Goal: Task Accomplishment & Management: Manage account settings

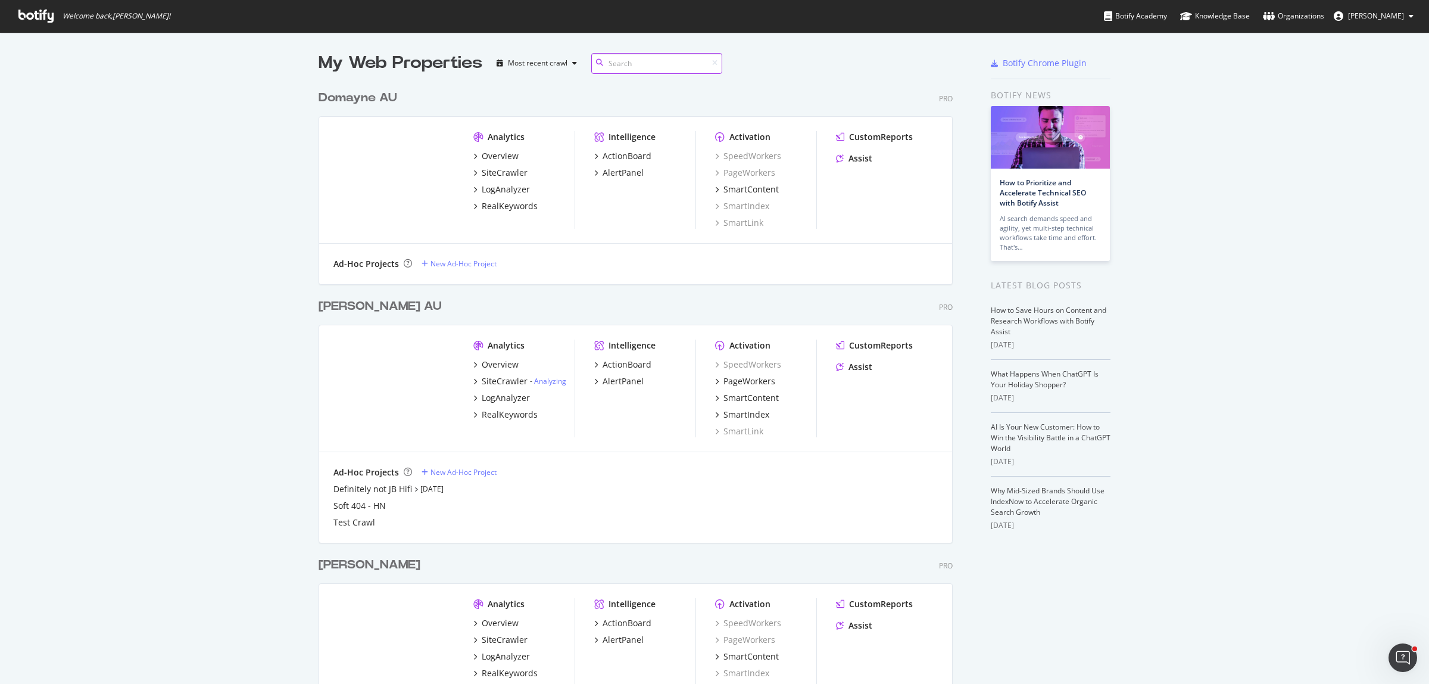
scroll to position [85, 0]
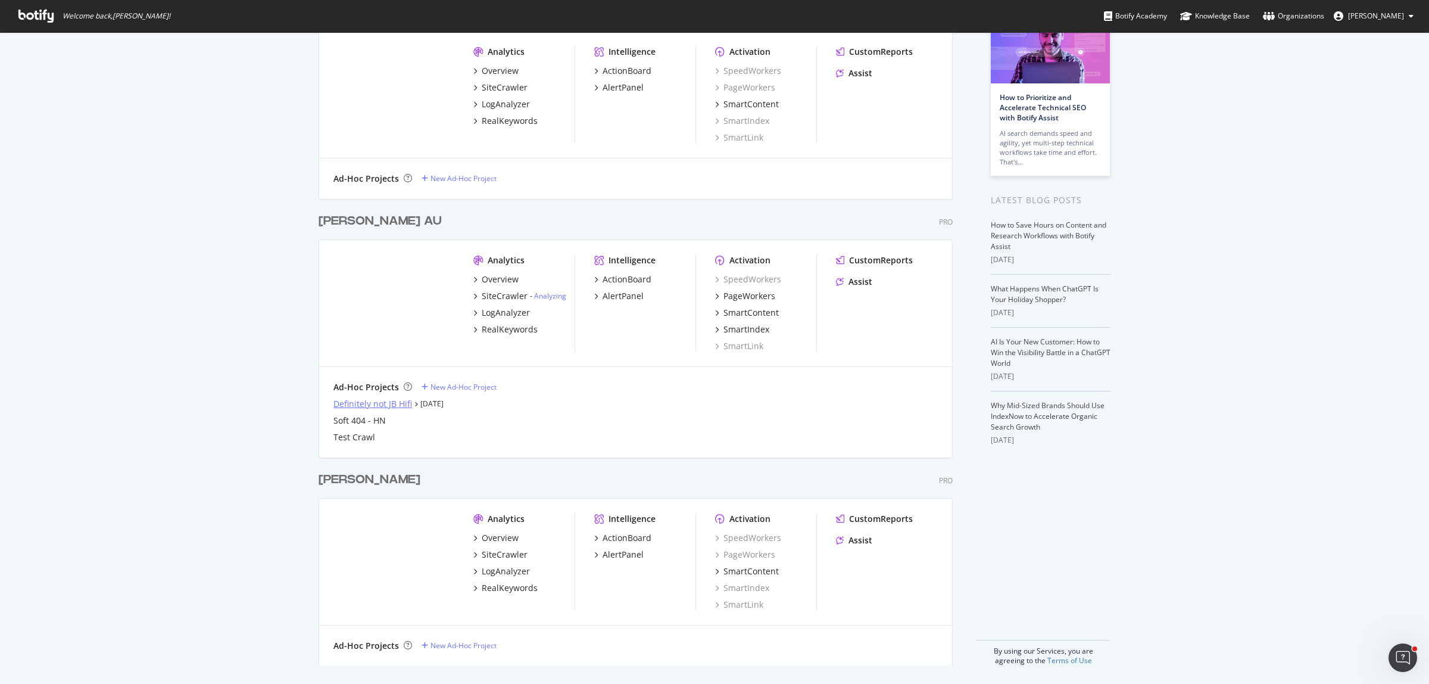
click at [375, 404] on div "Definitely not JB Hifi" at bounding box center [372, 404] width 79 height 12
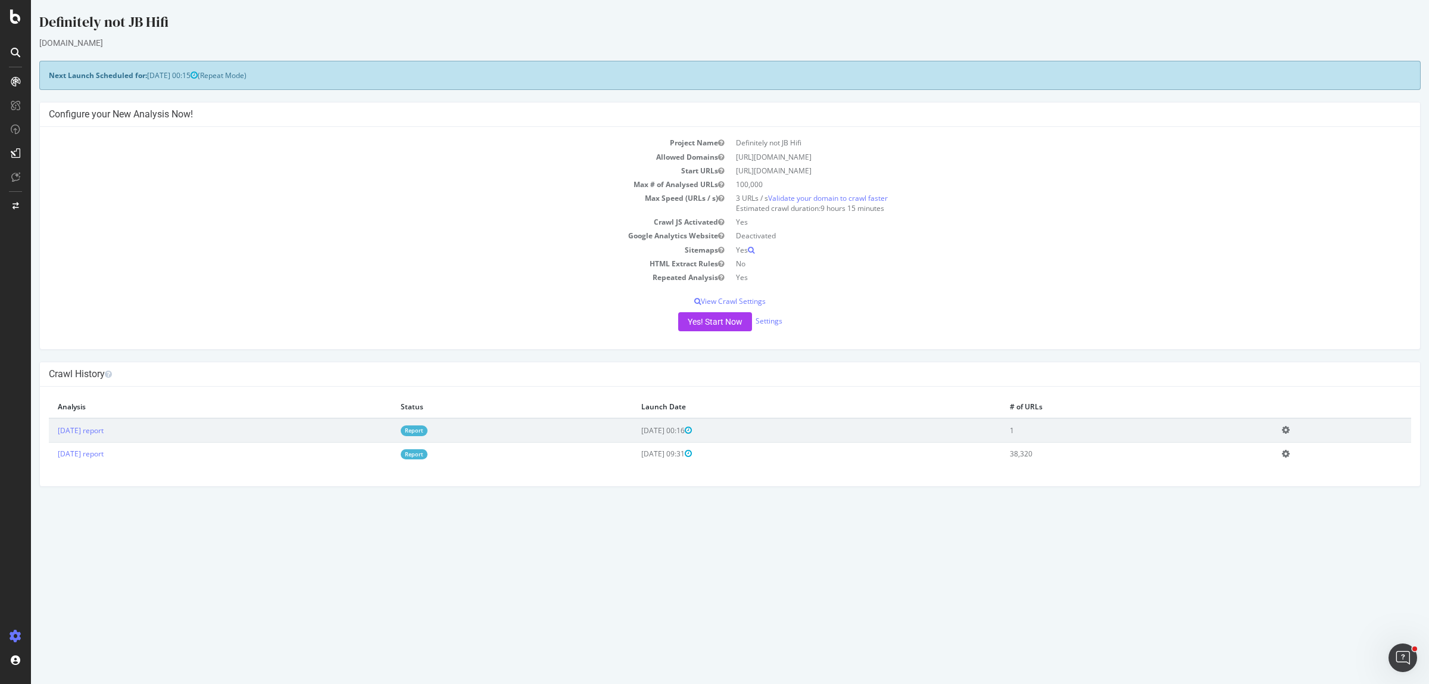
click at [117, 424] on td "2025 Sep. 13th report" at bounding box center [220, 430] width 343 height 24
click at [104, 432] on link "2025 Sep. 13th report" at bounding box center [81, 430] width 46 height 10
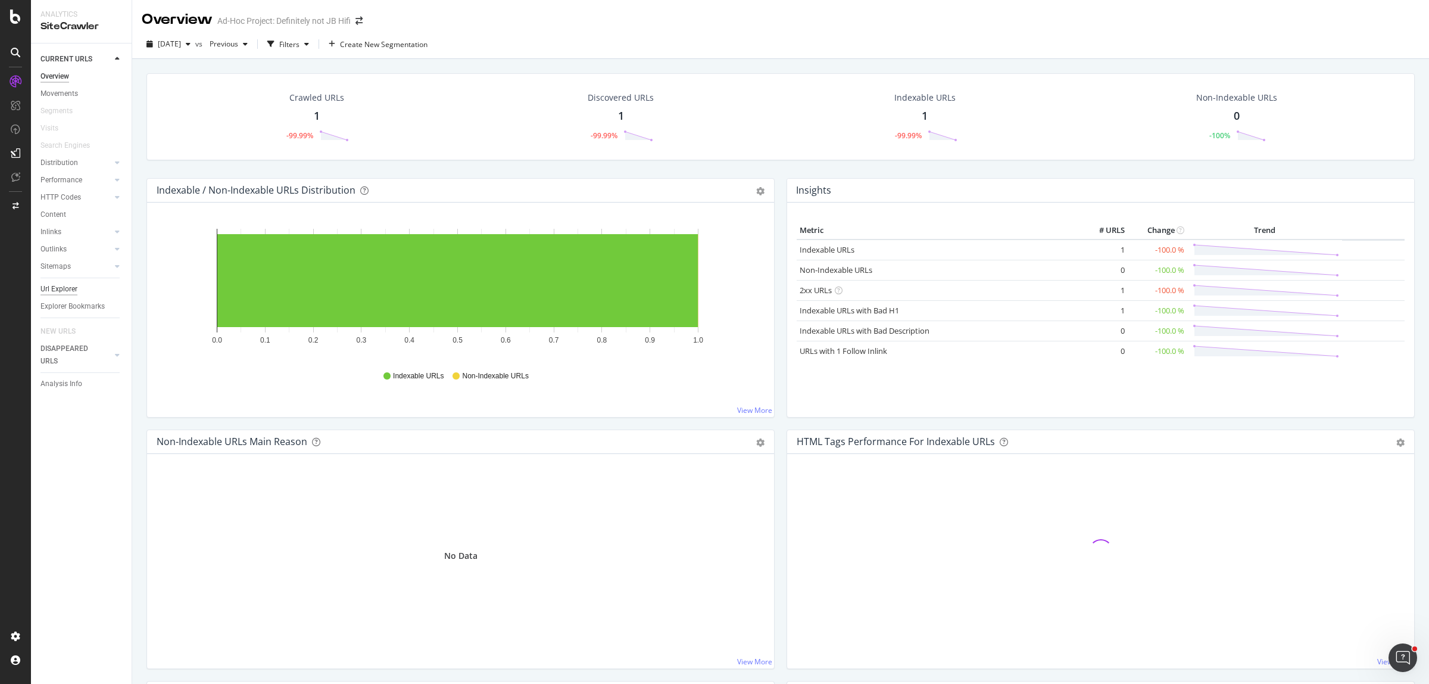
click at [63, 288] on div "Url Explorer" at bounding box center [58, 289] width 37 height 13
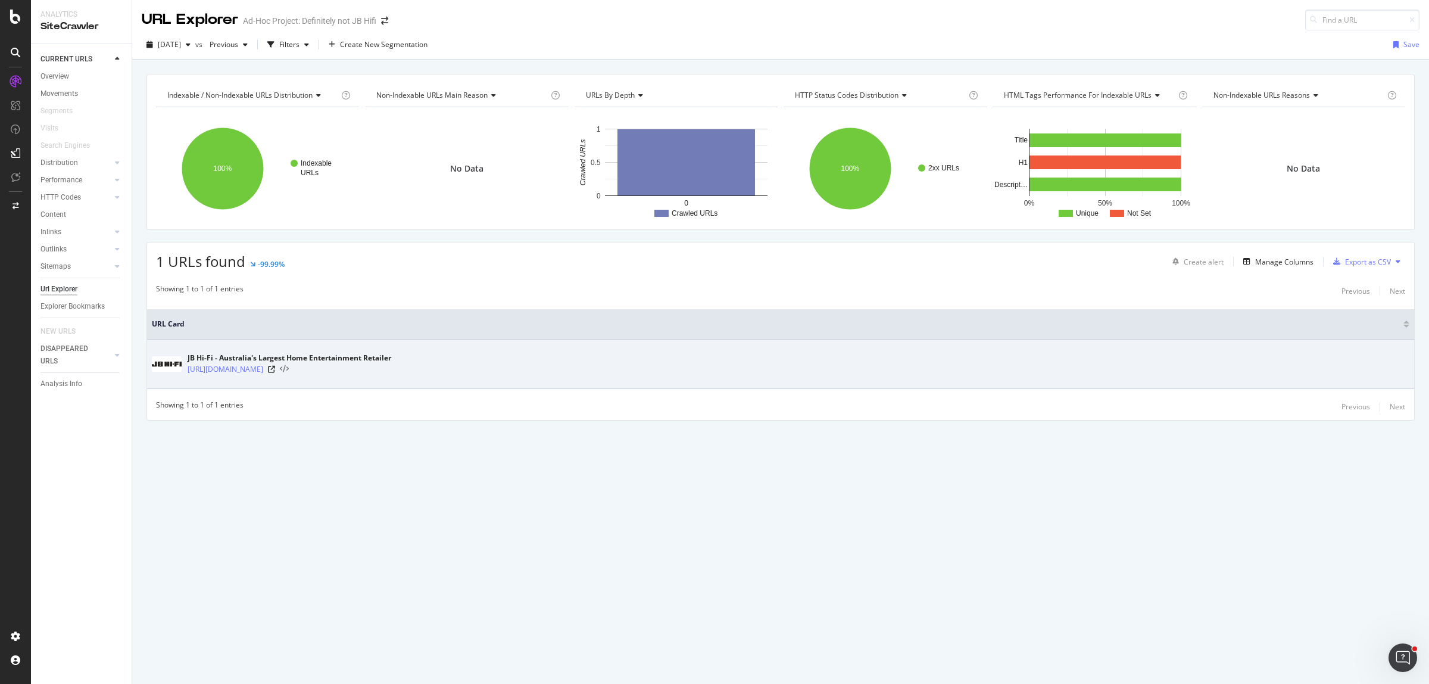
click at [289, 367] on icon at bounding box center [284, 369] width 9 height 8
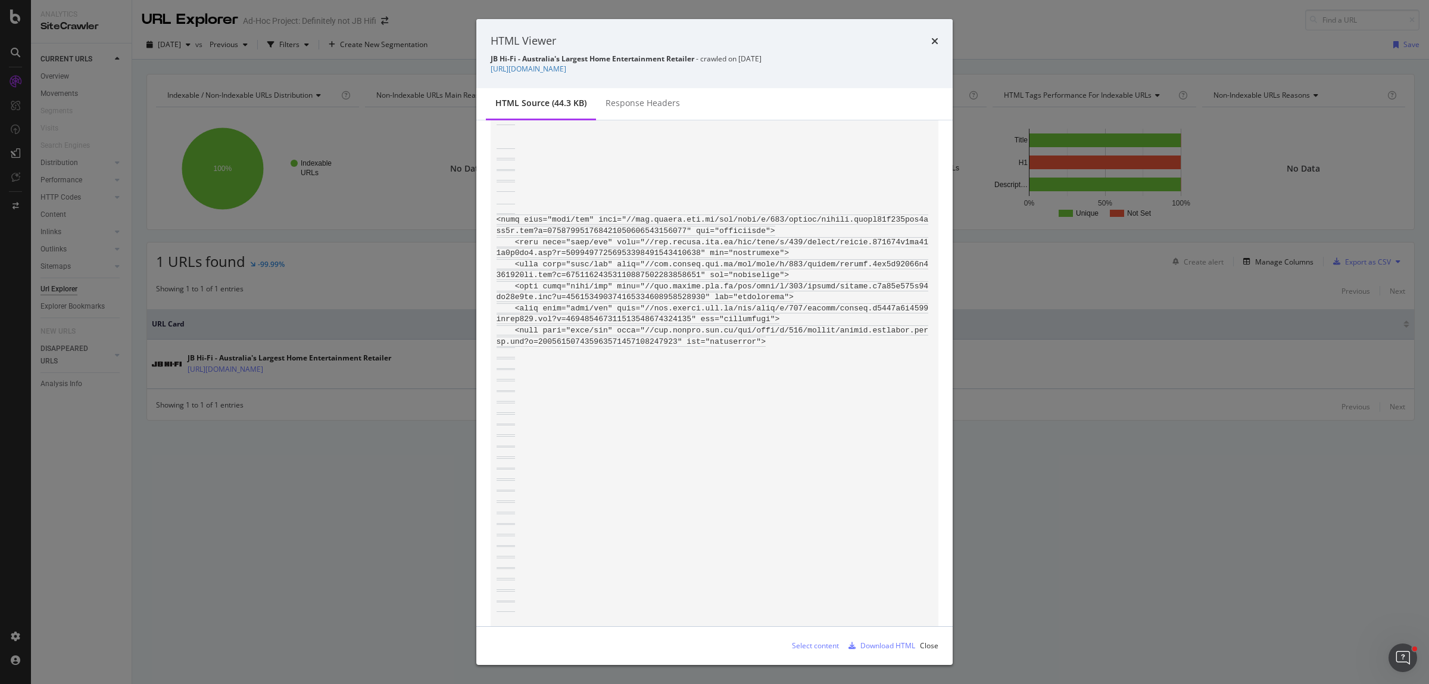
scroll to position [1340, 0]
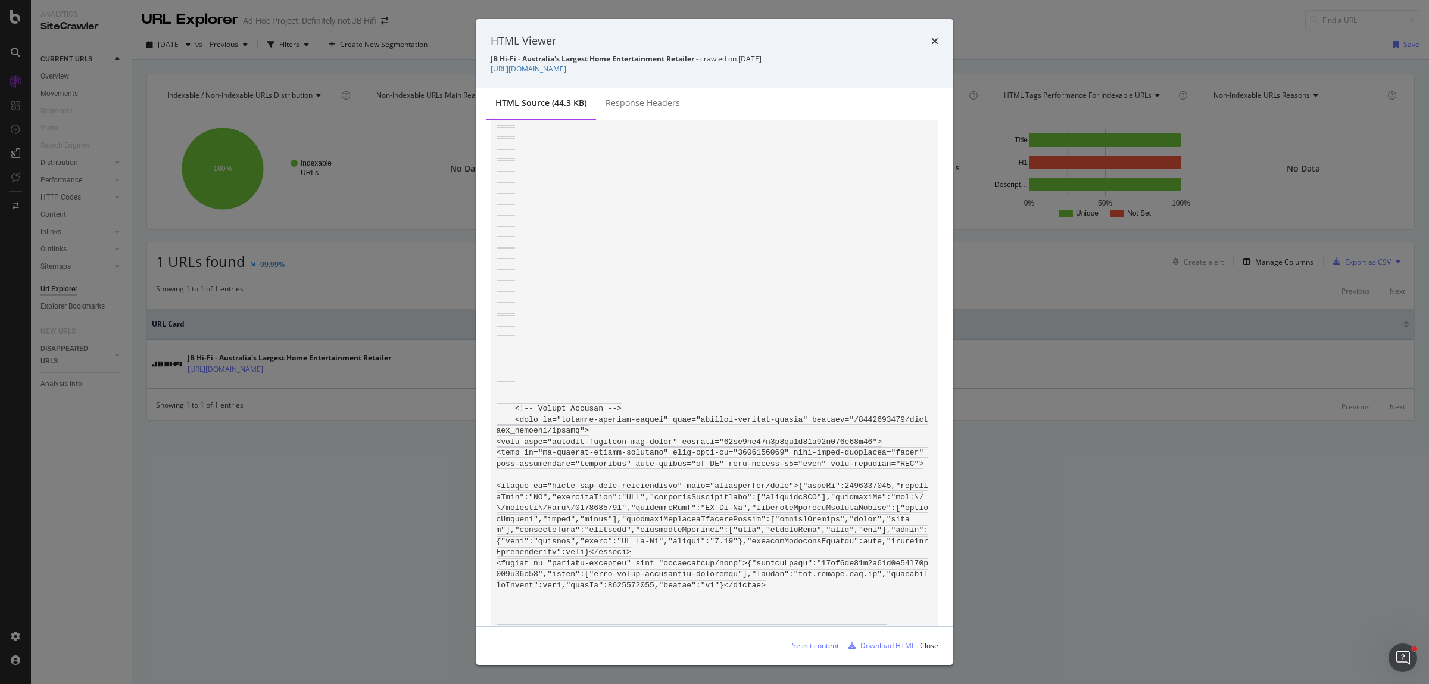
click at [943, 42] on div "HTML Viewer JB Hi-Fi - Australia's Largest Home Entertainment Retailer - crawle…" at bounding box center [714, 53] width 476 height 69
click at [937, 42] on icon "times" at bounding box center [934, 41] width 7 height 10
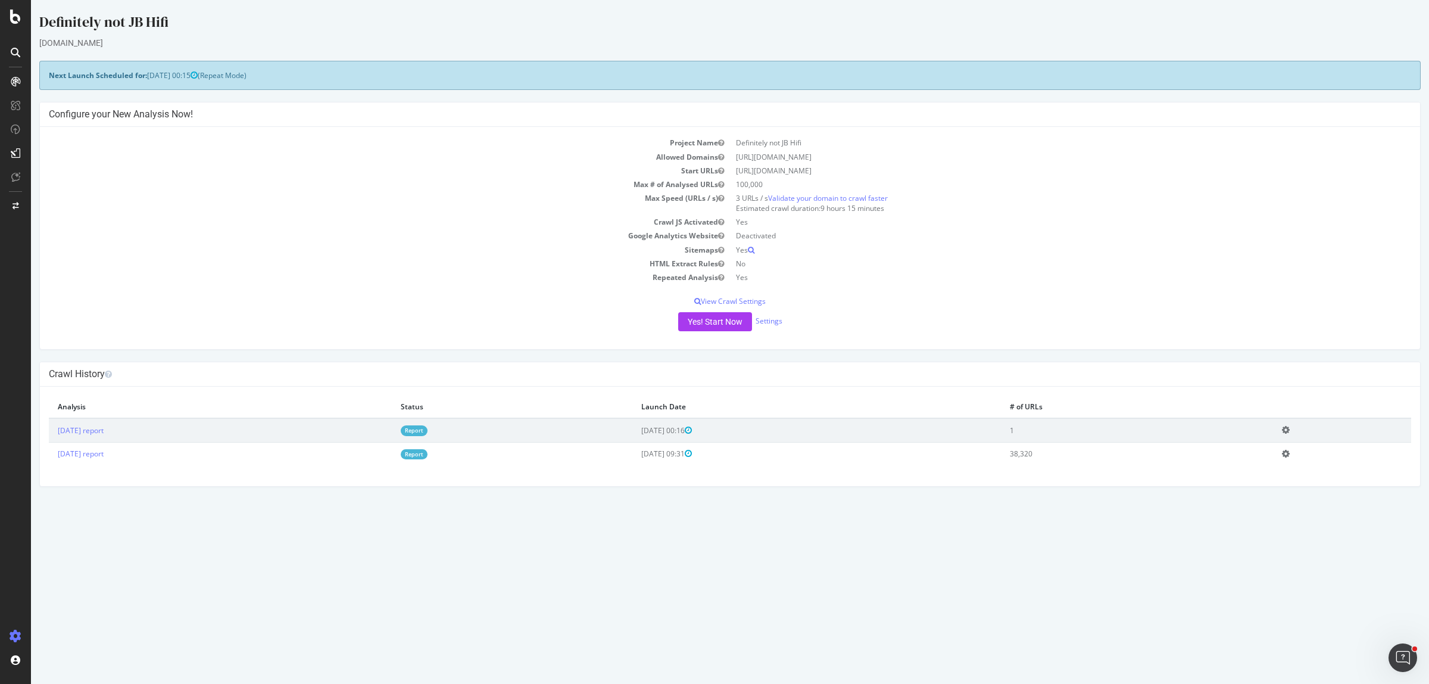
click at [1290, 429] on icon at bounding box center [1286, 429] width 8 height 9
click at [1269, 462] on link "Delete analysis" at bounding box center [1241, 464] width 95 height 16
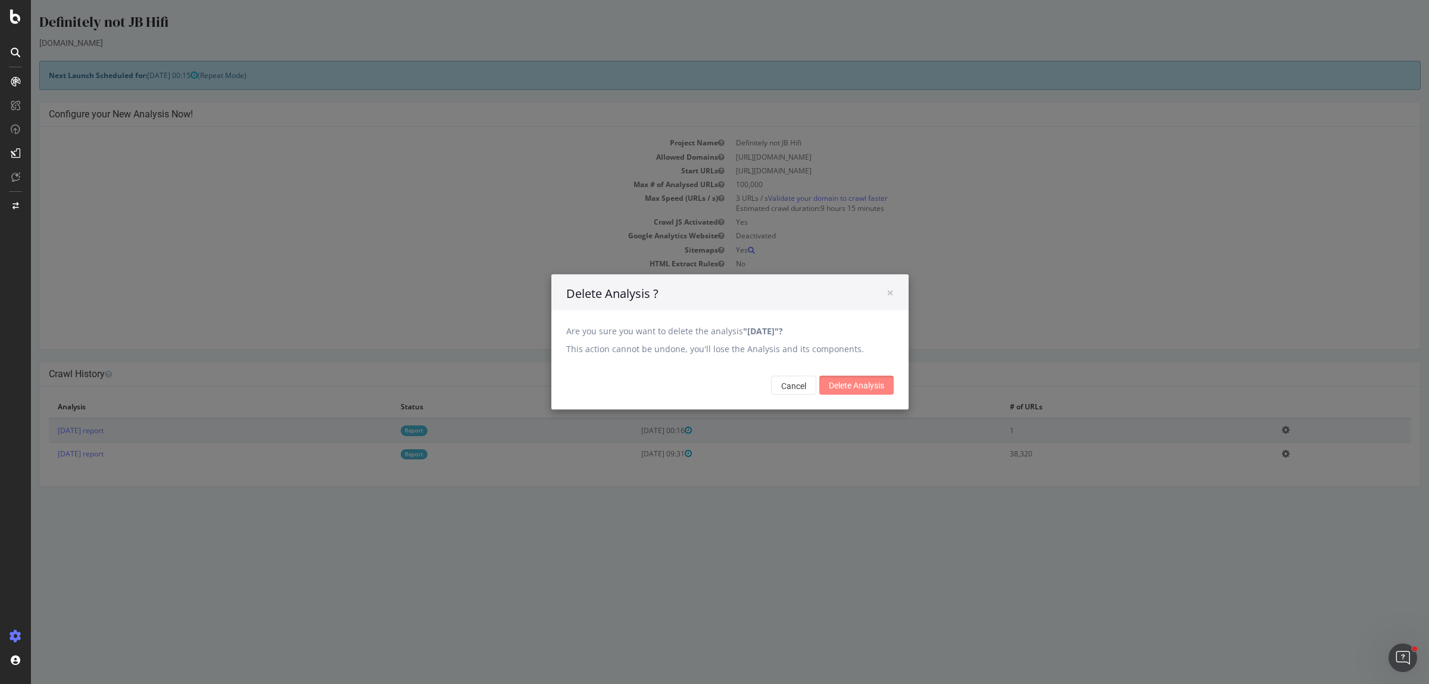
click at [838, 379] on input "Delete Analysis" at bounding box center [856, 385] width 74 height 19
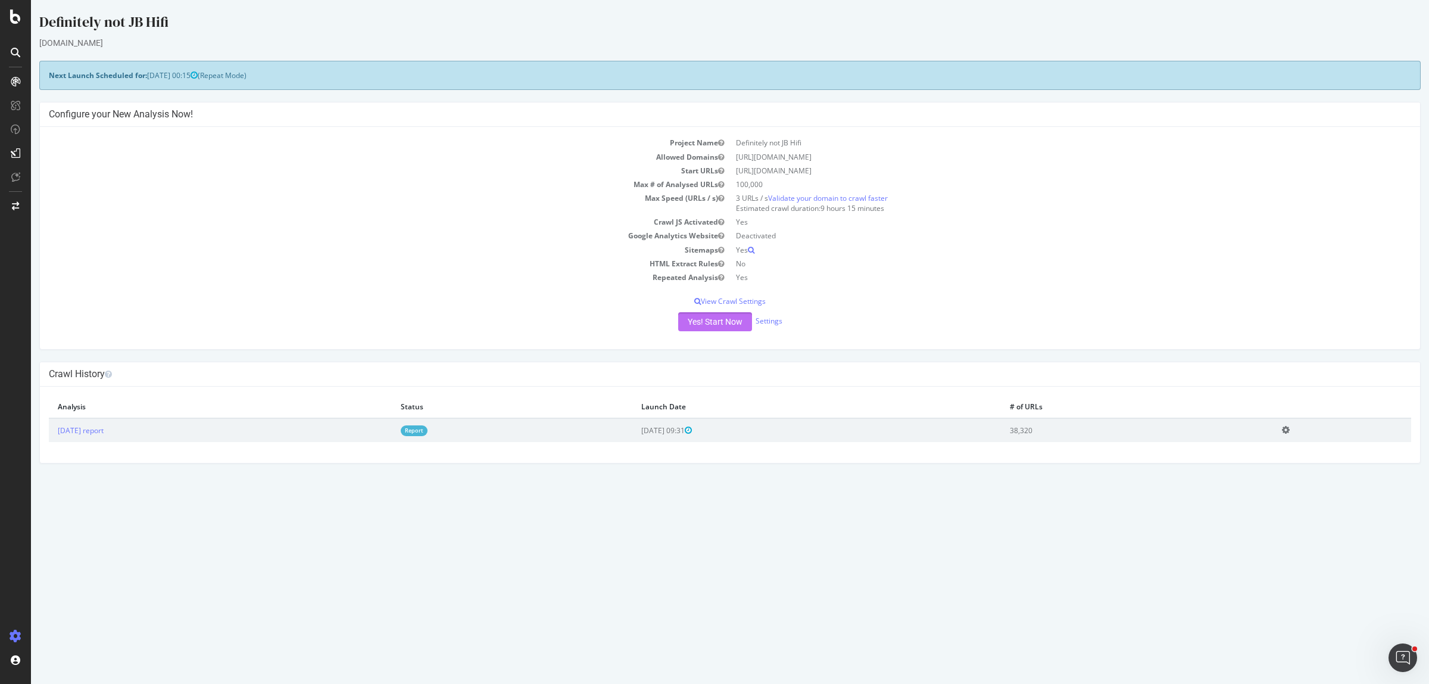
click at [722, 322] on button "Yes! Start Now" at bounding box center [715, 321] width 74 height 19
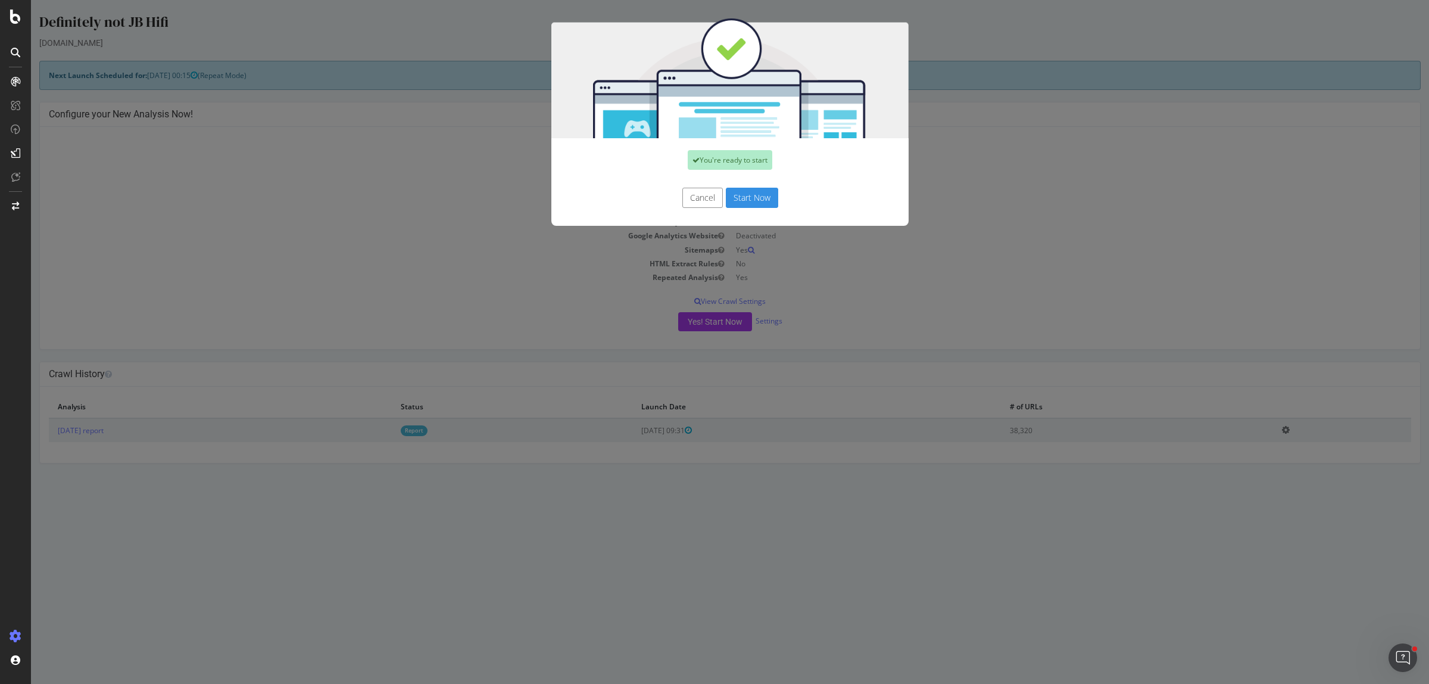
click at [754, 191] on button "Start Now" at bounding box center [752, 198] width 52 height 20
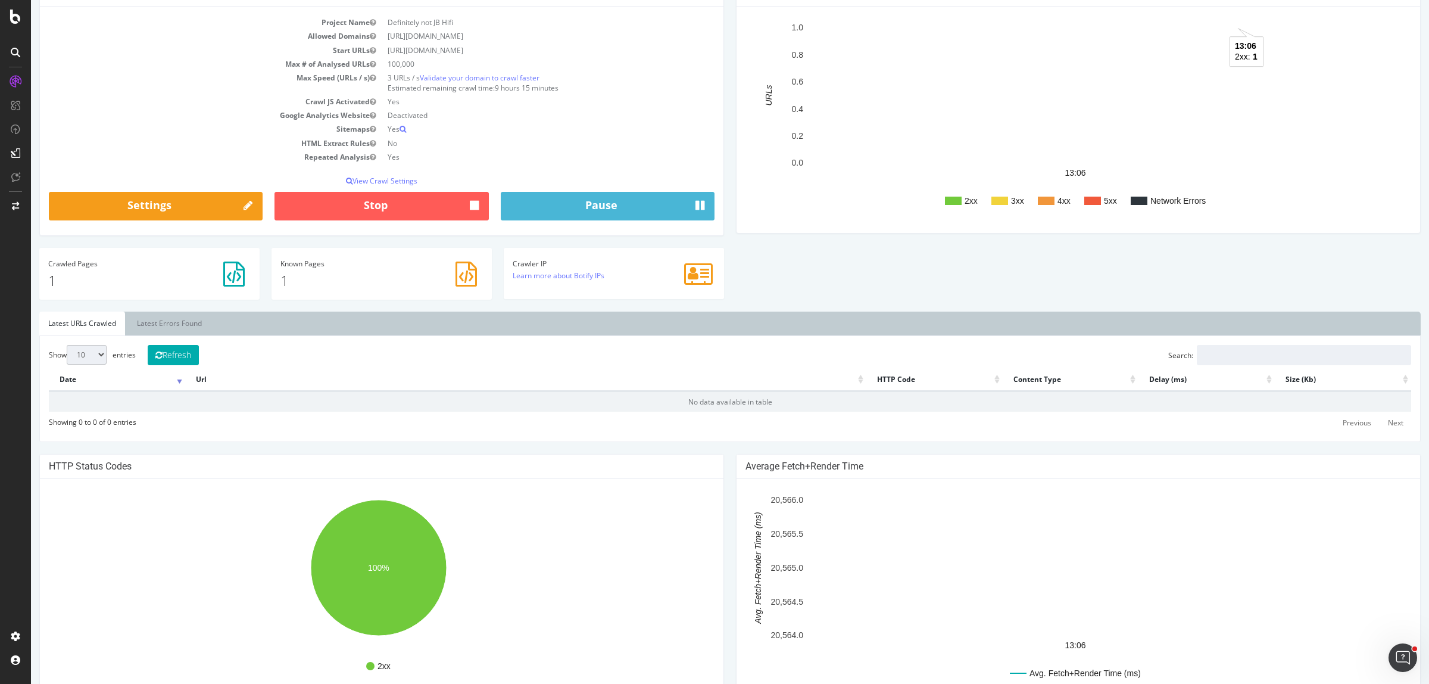
scroll to position [149, 0]
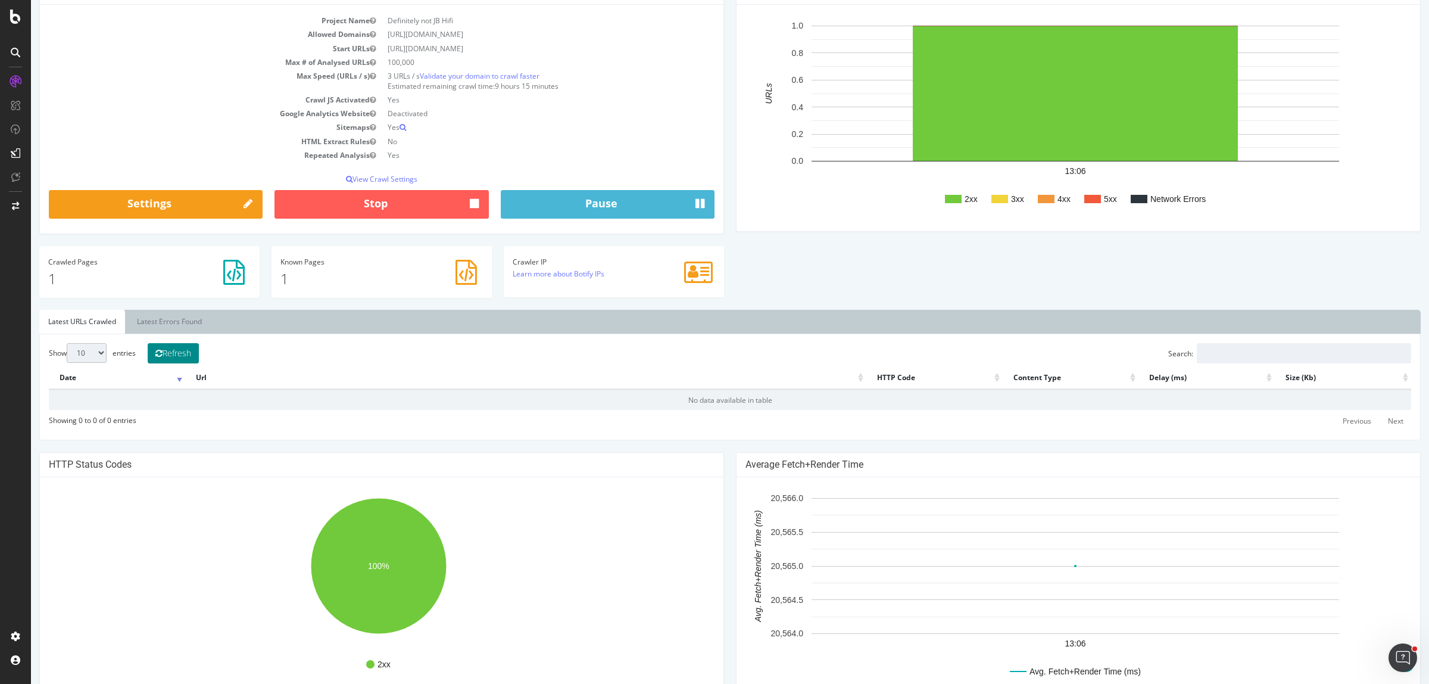
click at [183, 359] on button "Refresh" at bounding box center [173, 353] width 51 height 20
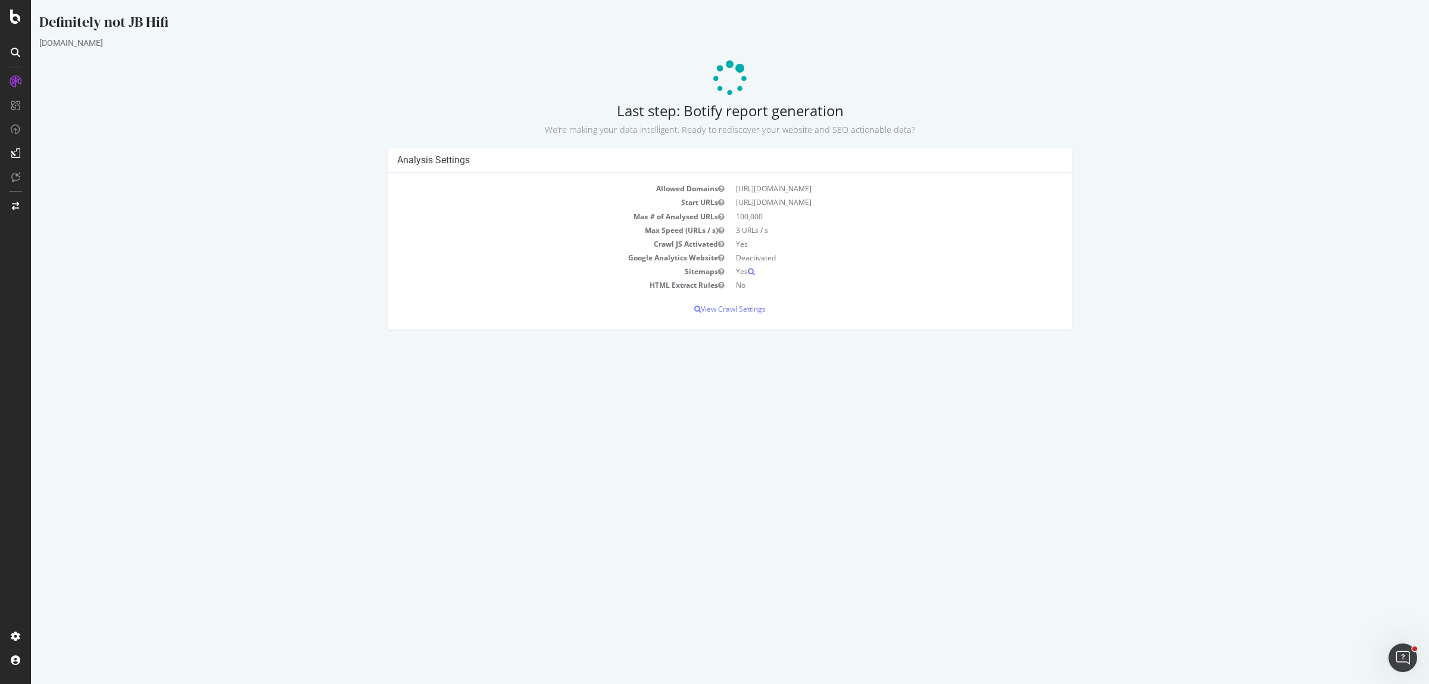
scroll to position [0, 0]
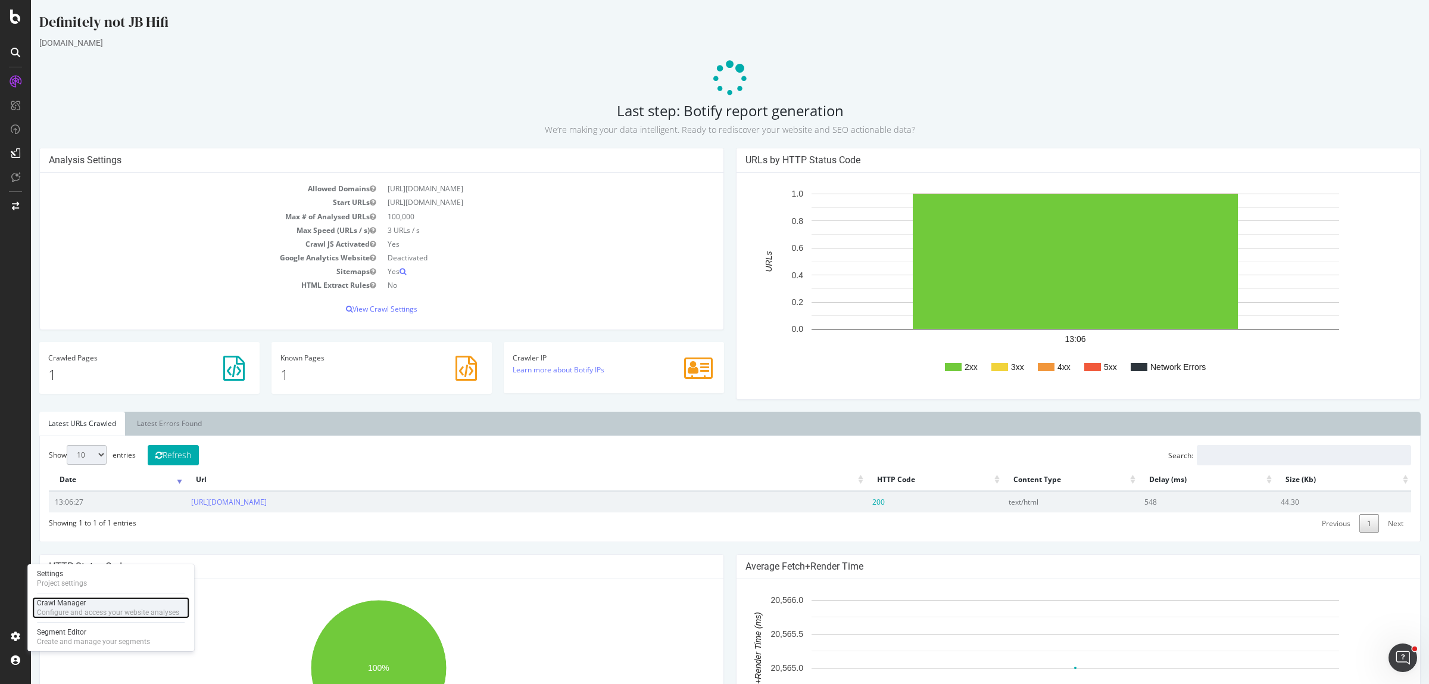
click at [88, 606] on div "Crawl Manager" at bounding box center [108, 603] width 142 height 10
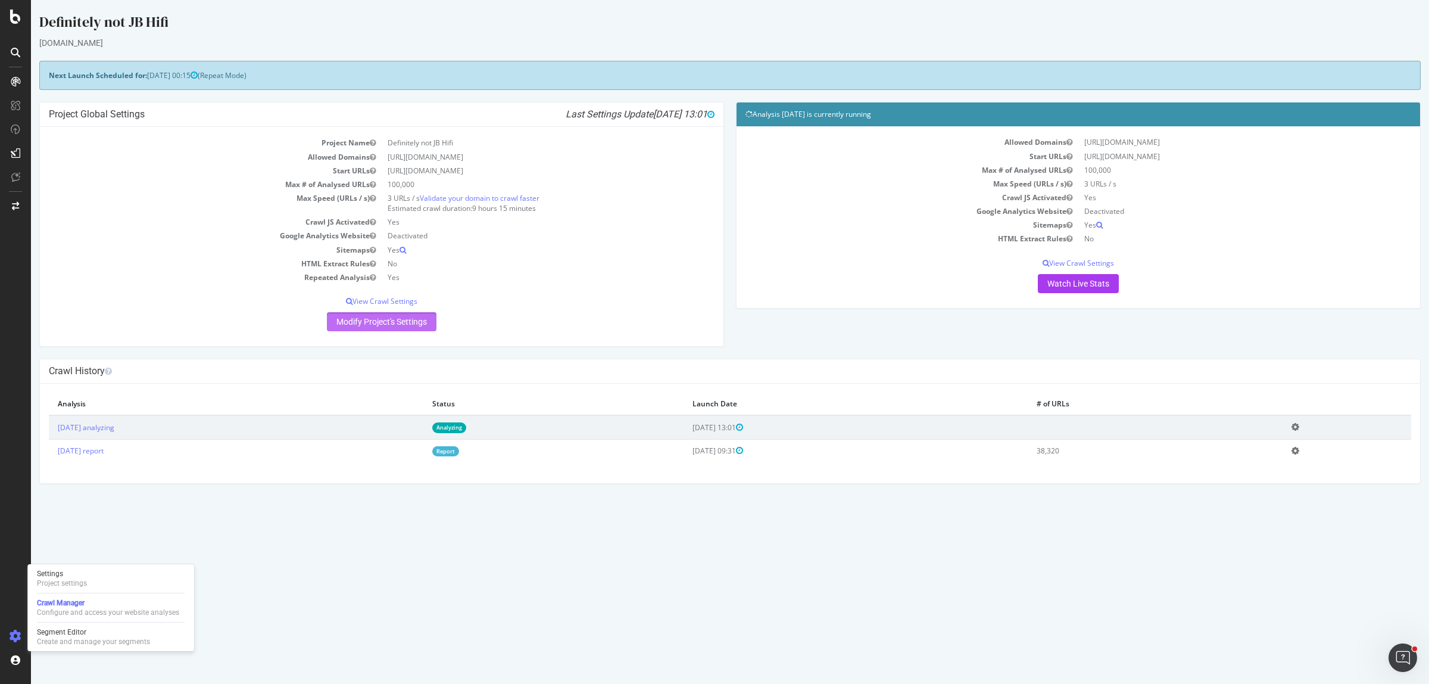
click at [385, 325] on link "Modify Project's Settings" at bounding box center [382, 321] width 110 height 19
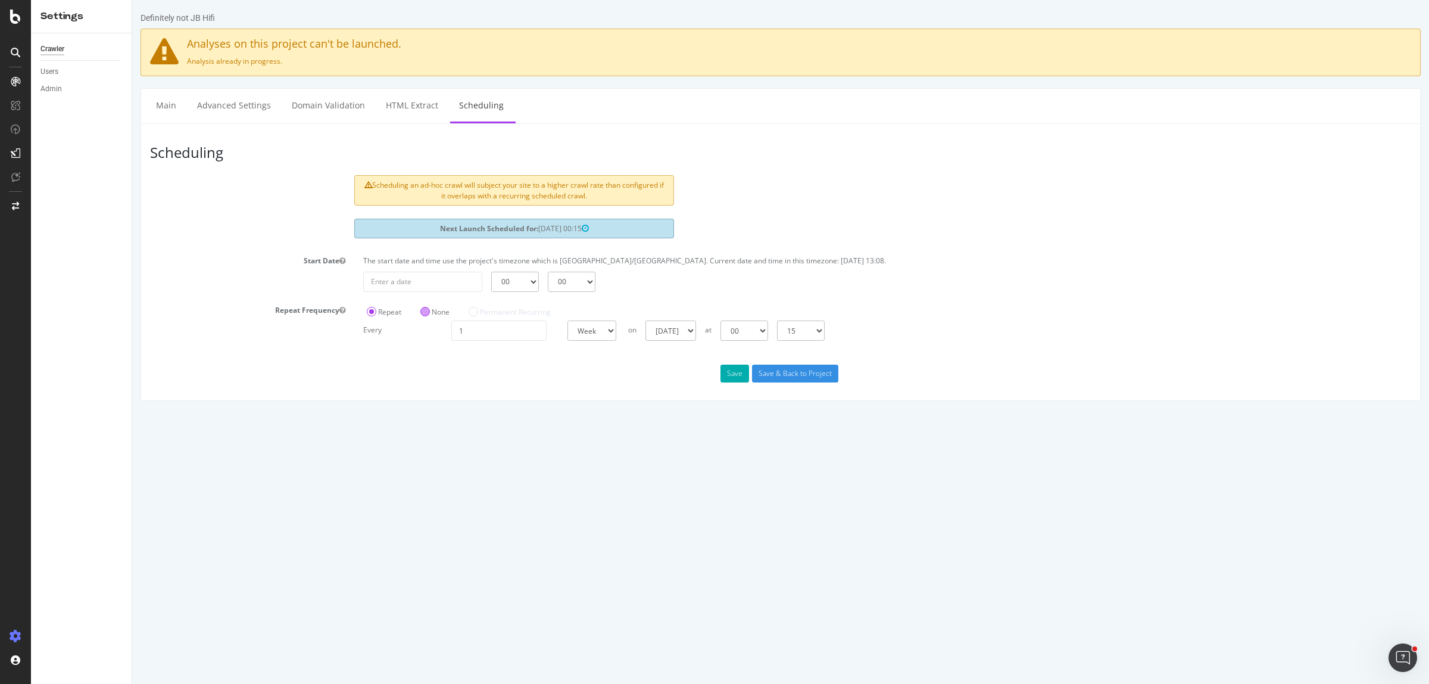
click at [430, 314] on label "None" at bounding box center [434, 312] width 29 height 10
click at [132, 0] on input "None" at bounding box center [132, 0] width 0 height 0
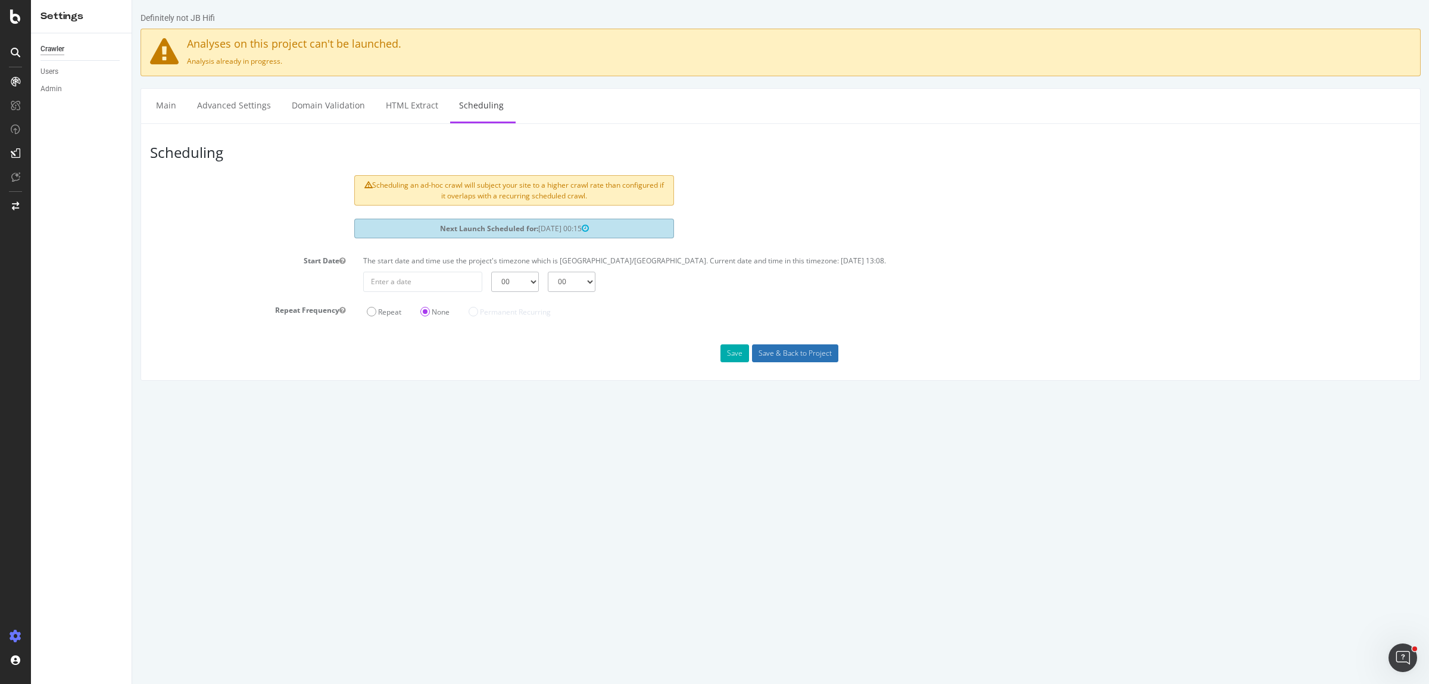
click at [790, 358] on input "Save & Back to Project" at bounding box center [795, 353] width 86 height 18
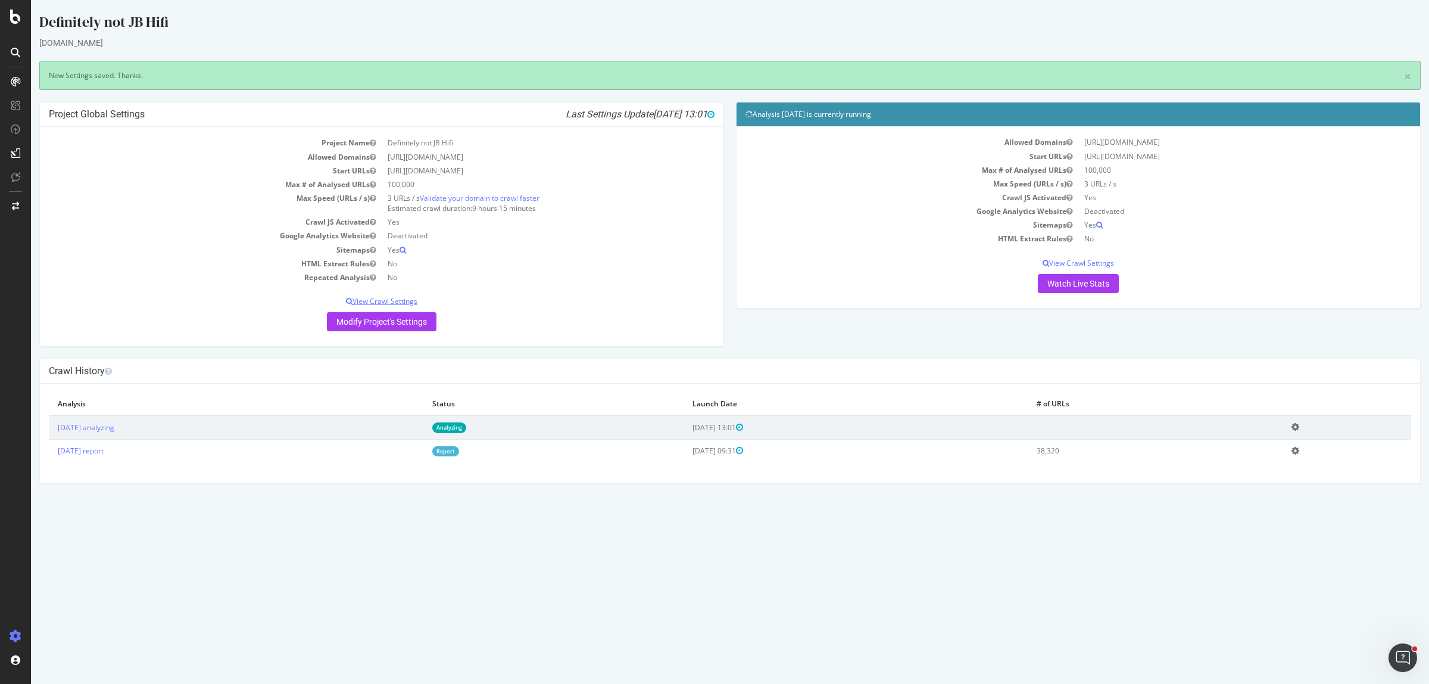
click at [373, 302] on p "View Crawl Settings" at bounding box center [382, 301] width 666 height 10
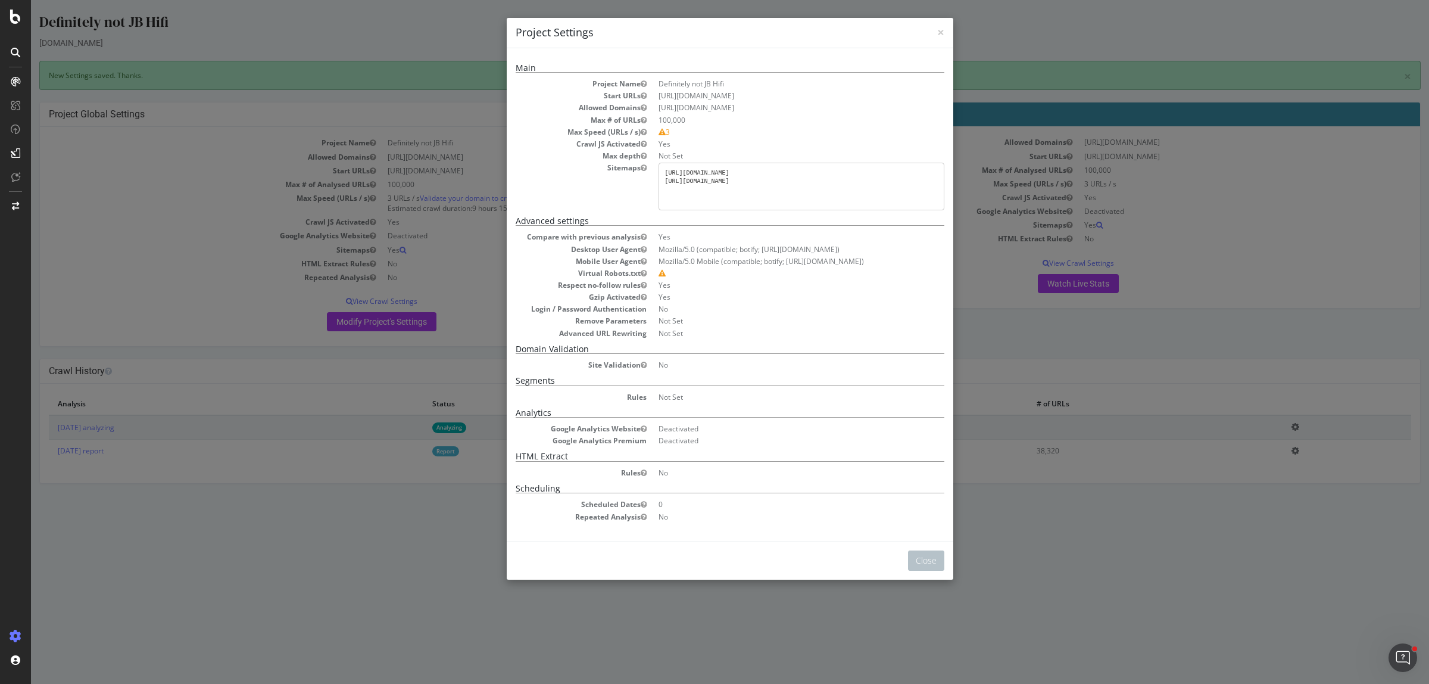
click at [356, 348] on div "× Close Project Settings Main Project Name Definitely not JB Hifi Start URLs ht…" at bounding box center [730, 342] width 1398 height 684
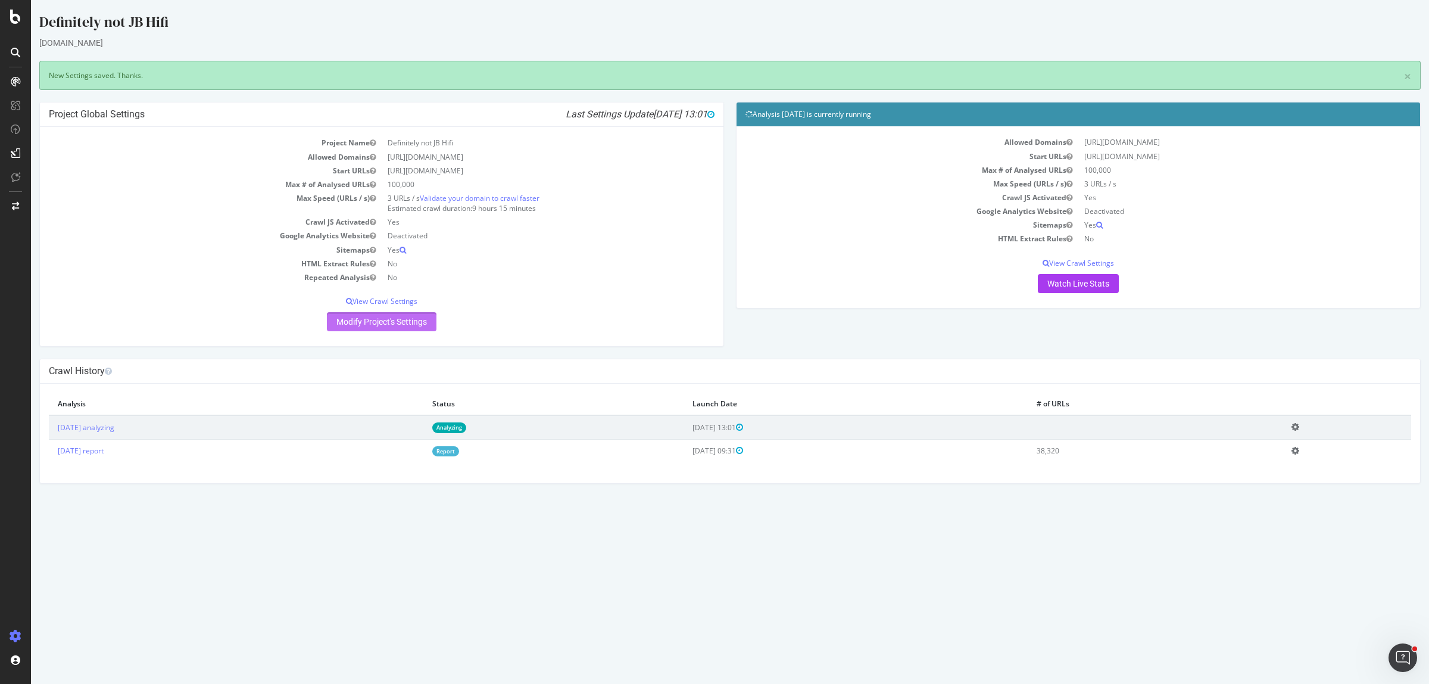
click at [371, 322] on link "Modify Project's Settings" at bounding box center [382, 321] width 110 height 19
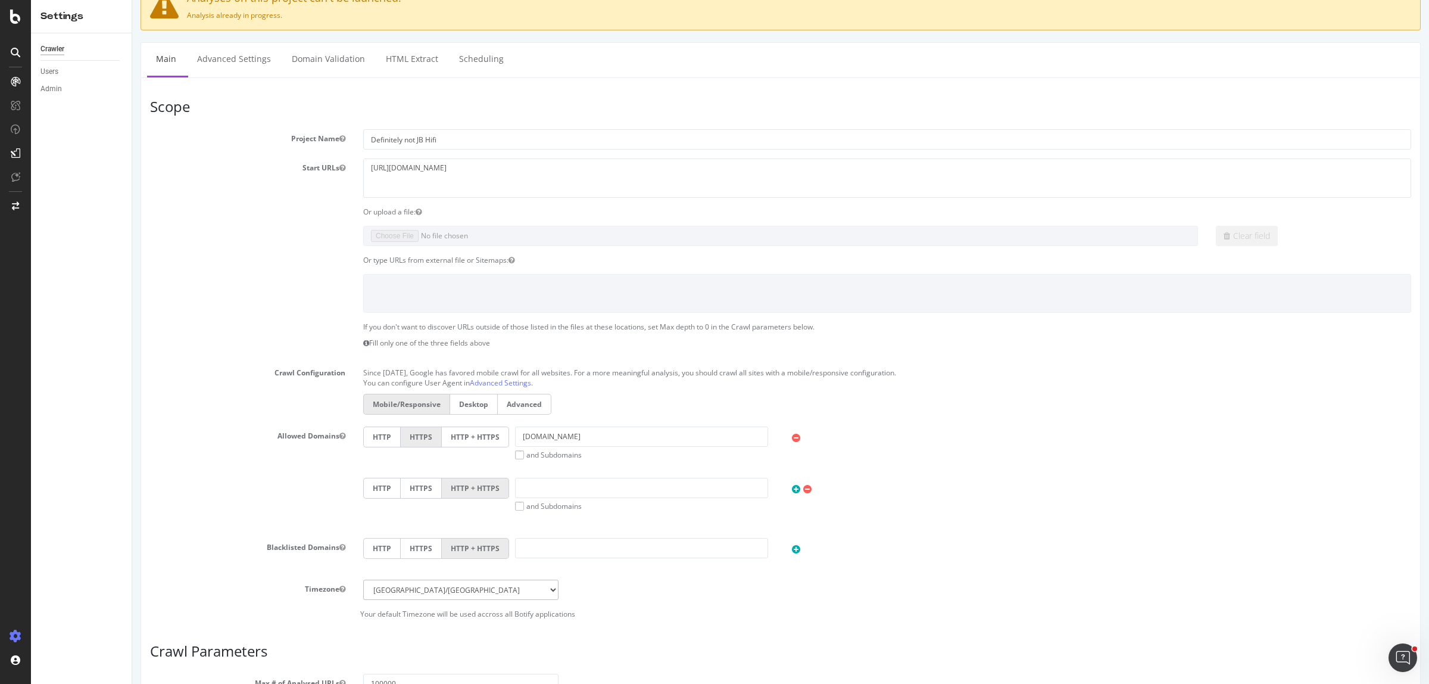
scroll to position [74, 0]
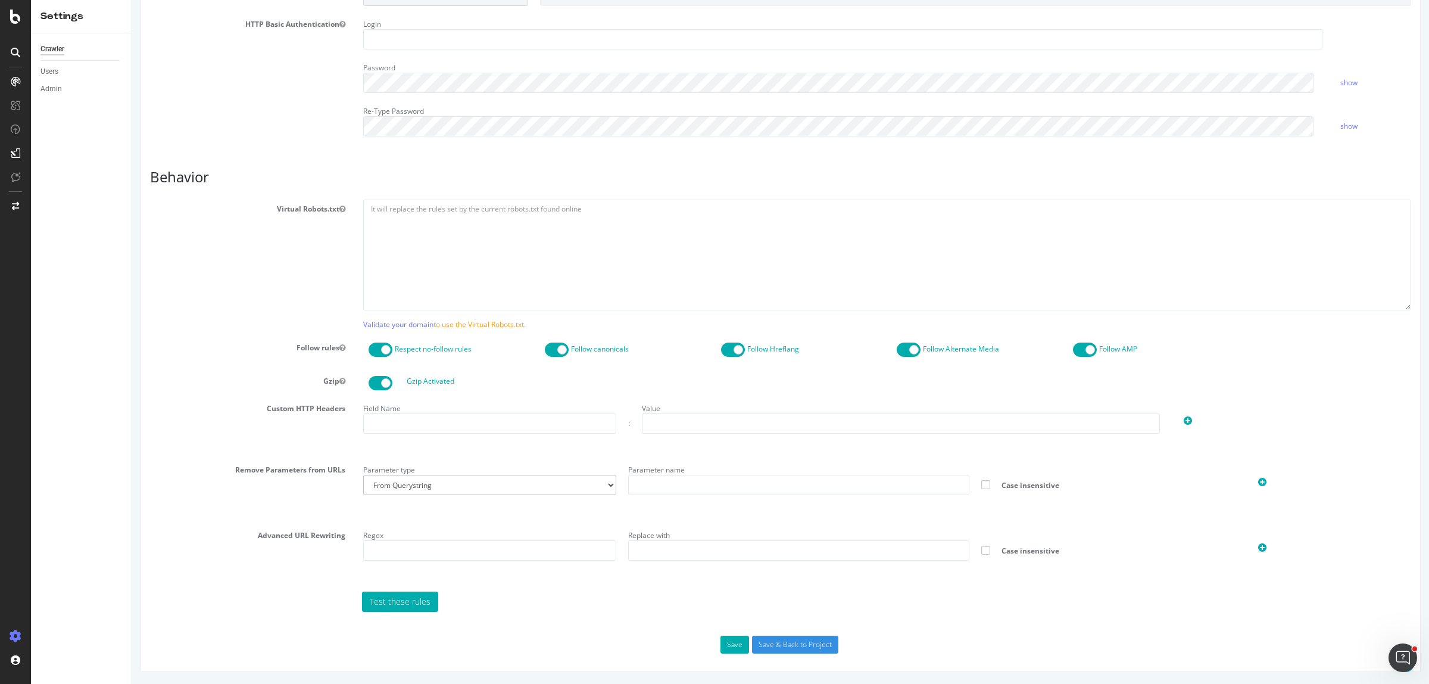
scroll to position [436, 0]
click at [787, 644] on input "Save & Back to Project" at bounding box center [795, 644] width 86 height 18
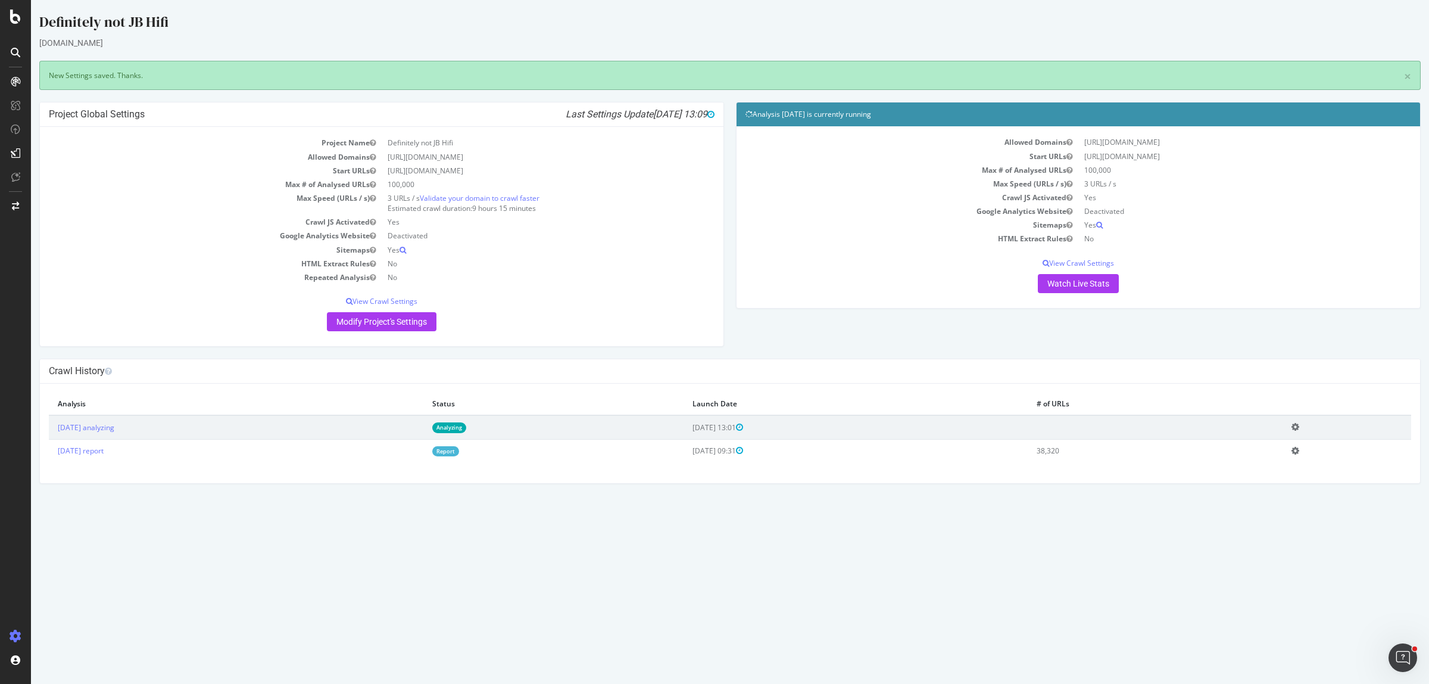
click at [1306, 429] on td "Add name Delete analysis" at bounding box center [1347, 427] width 129 height 24
click at [1299, 426] on icon at bounding box center [1295, 426] width 8 height 9
click at [1264, 462] on link "Delete analysis" at bounding box center [1251, 461] width 95 height 16
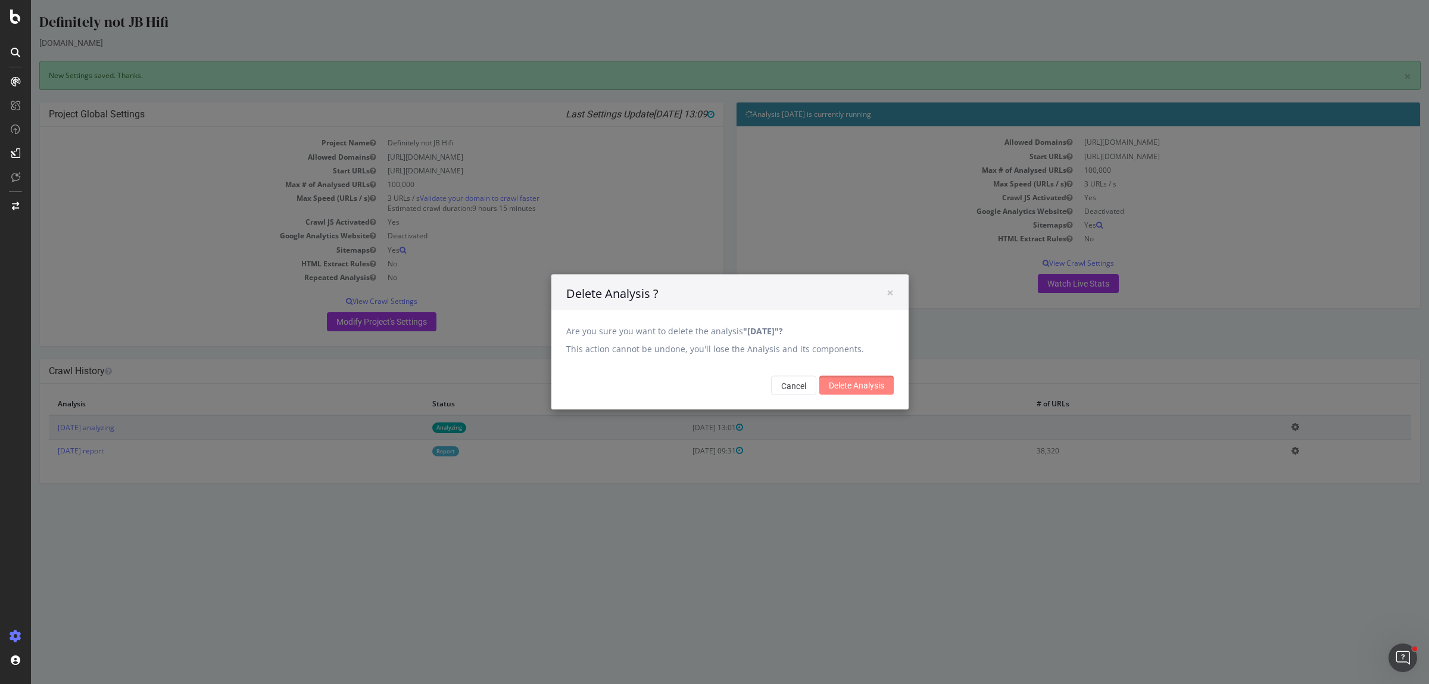
click at [849, 385] on input "Delete Analysis" at bounding box center [856, 385] width 74 height 19
